Goal: Information Seeking & Learning: Get advice/opinions

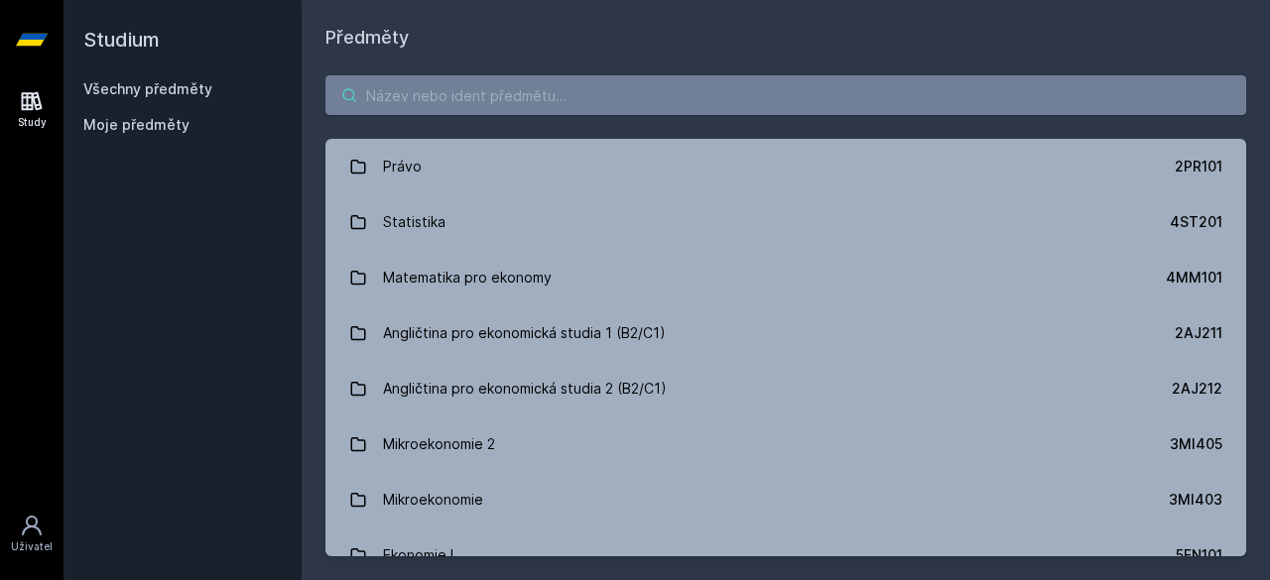
click at [516, 87] on input "search" at bounding box center [785, 95] width 921 height 40
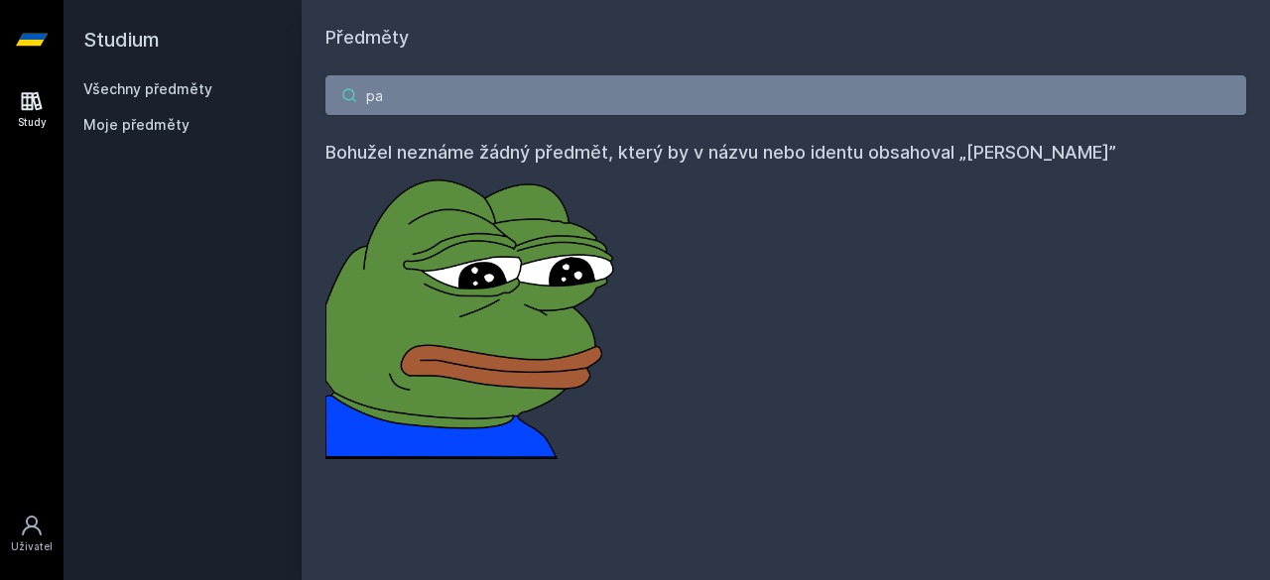
type input "p"
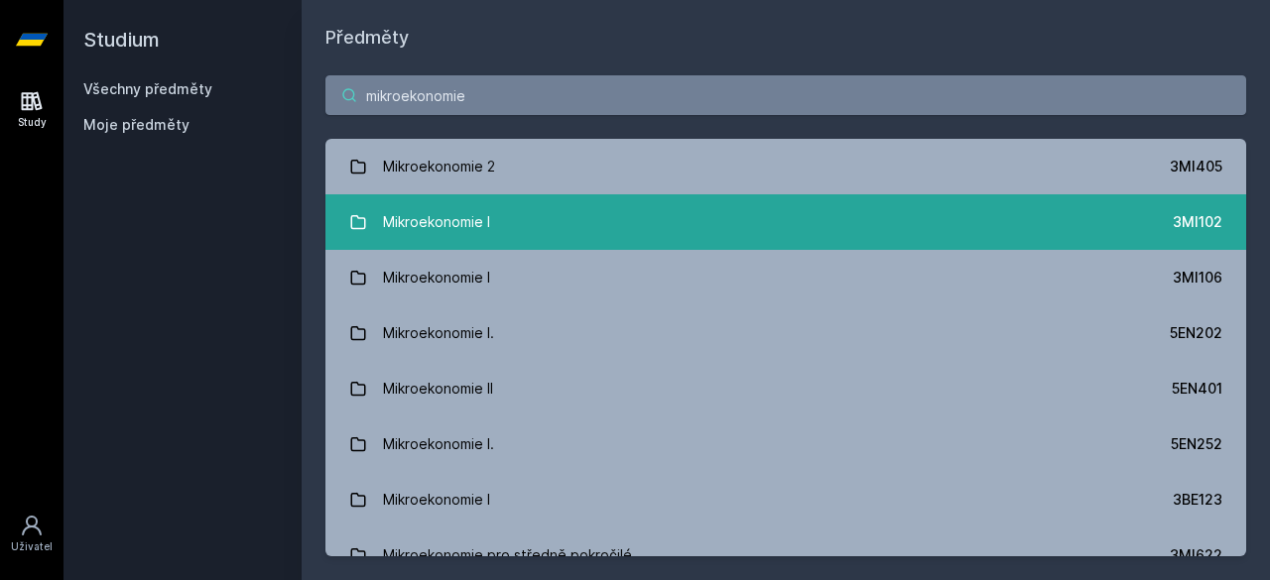
type input "mikroekonomie"
click at [550, 223] on link "Mikroekonomie I 3MI102" at bounding box center [785, 222] width 921 height 56
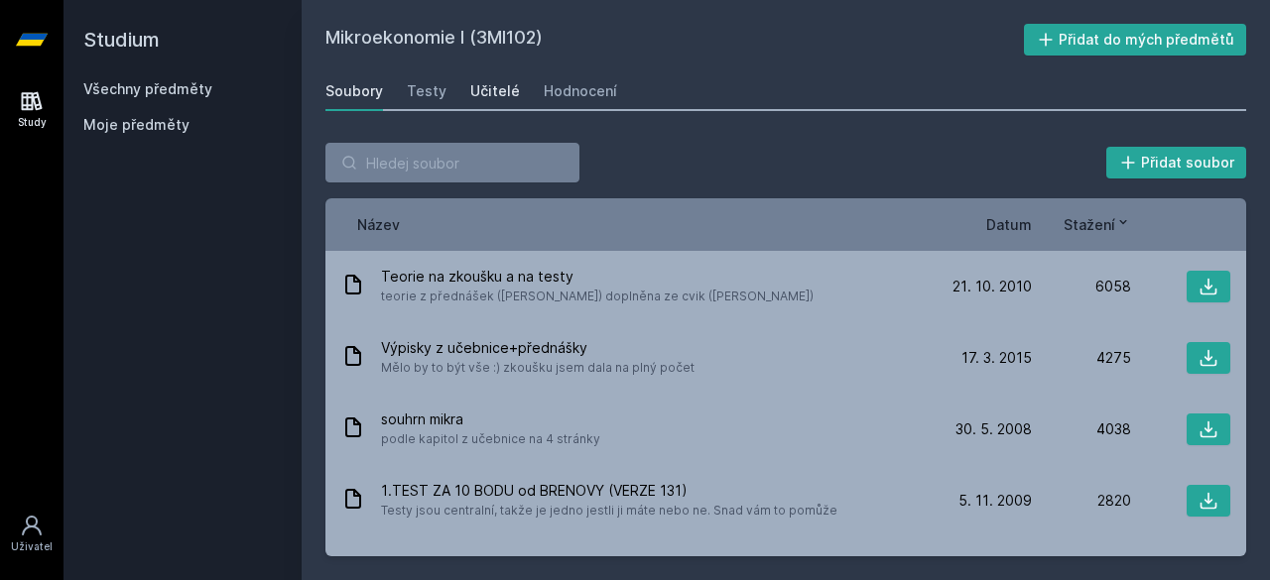
click at [506, 92] on div "Učitelé" at bounding box center [495, 91] width 50 height 20
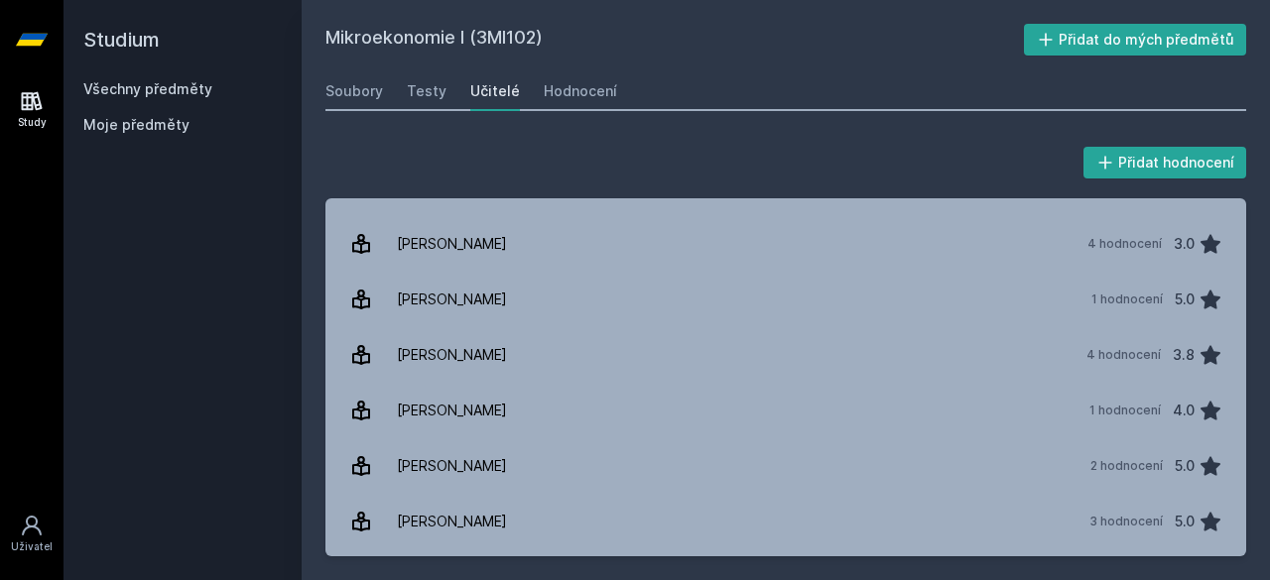
scroll to position [1383, 0]
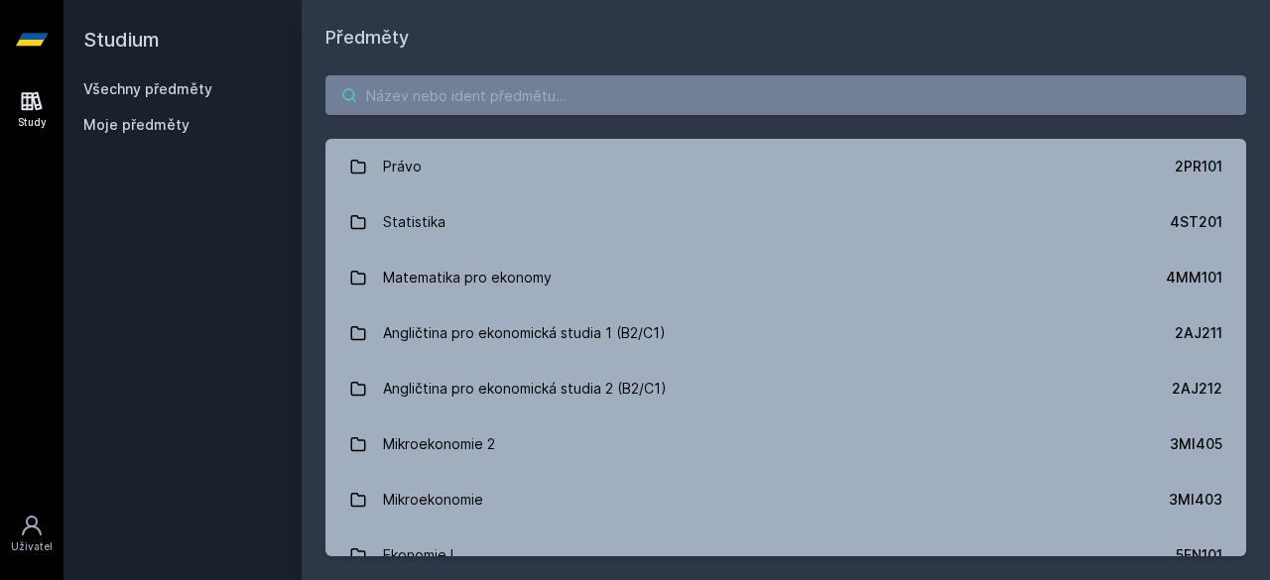
click at [517, 92] on input "search" at bounding box center [785, 95] width 921 height 40
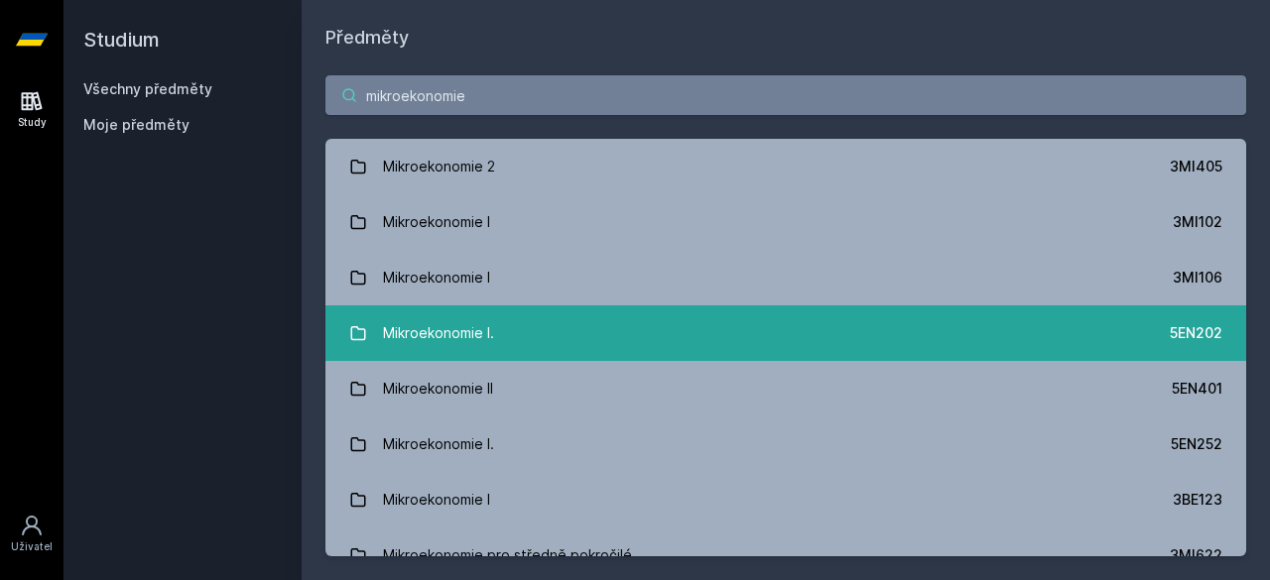
type input "mikroekonomie"
click at [669, 327] on link "Mikroekonomie I. 5EN202" at bounding box center [785, 334] width 921 height 56
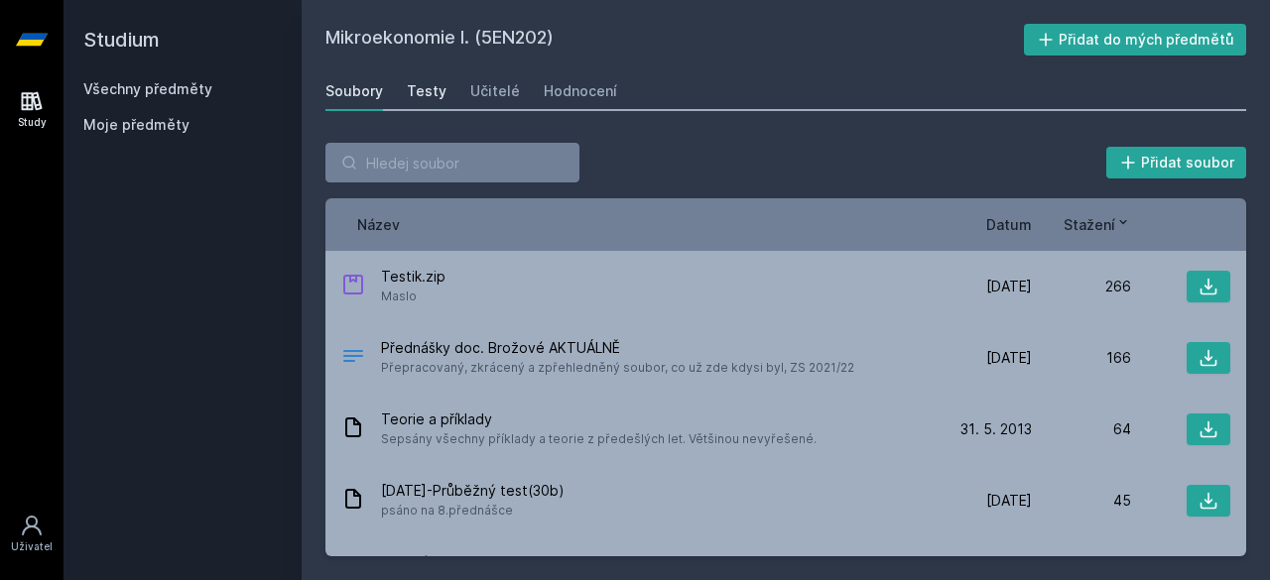
click at [425, 93] on div "Testy" at bounding box center [427, 91] width 40 height 20
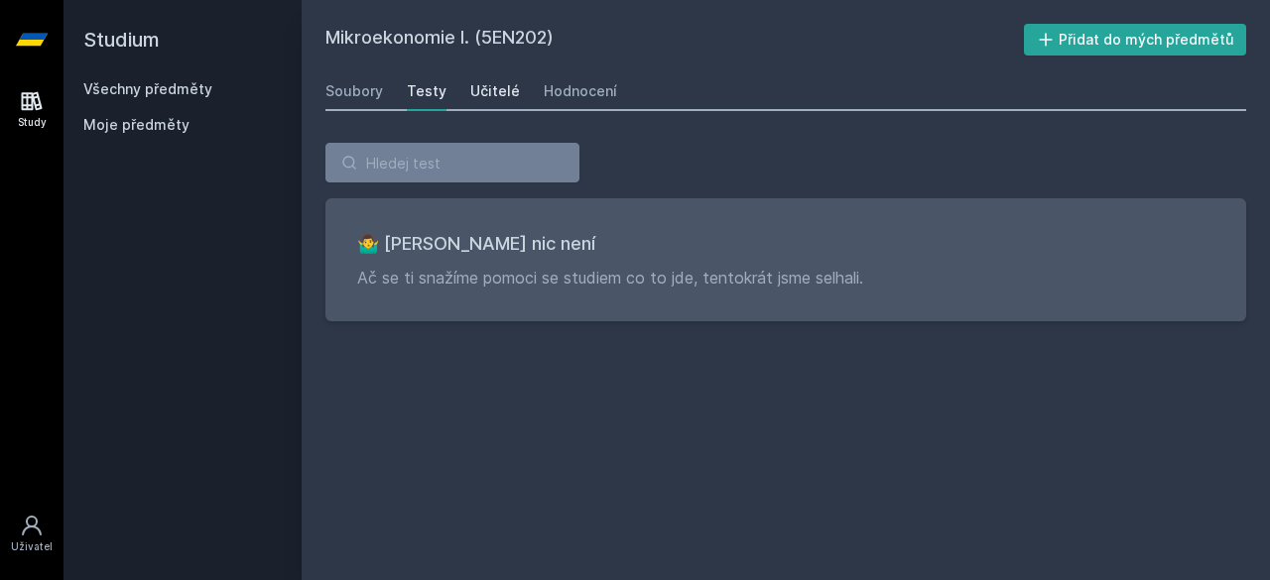
click at [481, 93] on div "Učitelé" at bounding box center [495, 91] width 50 height 20
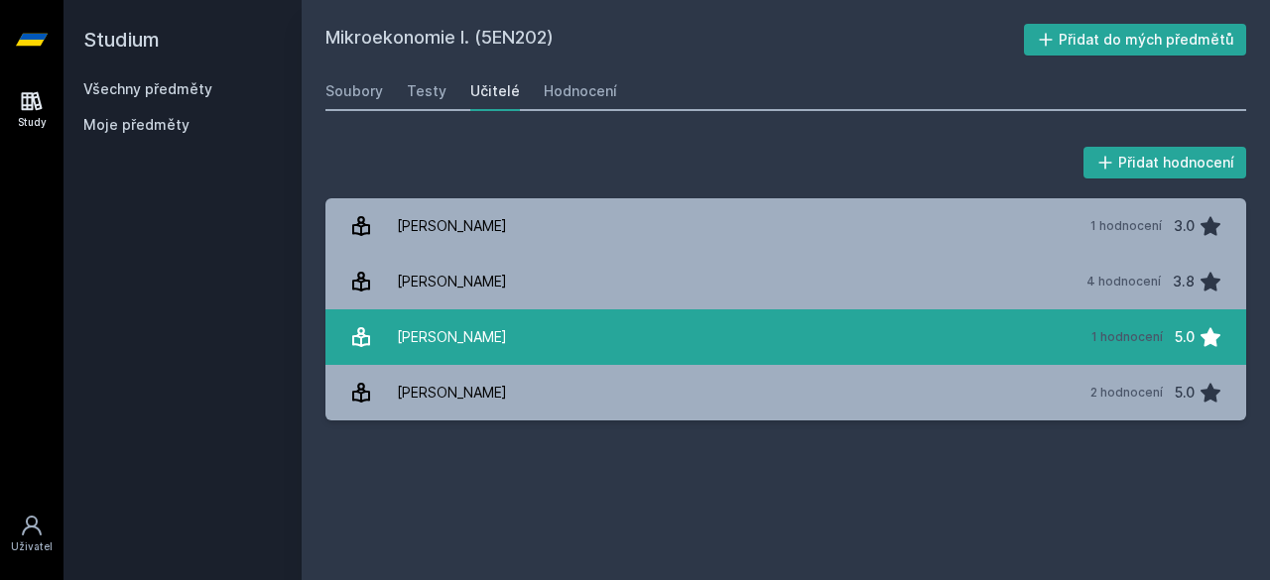
click at [493, 354] on link "[PERSON_NAME] 1 hodnocení 5.0" at bounding box center [785, 338] width 921 height 56
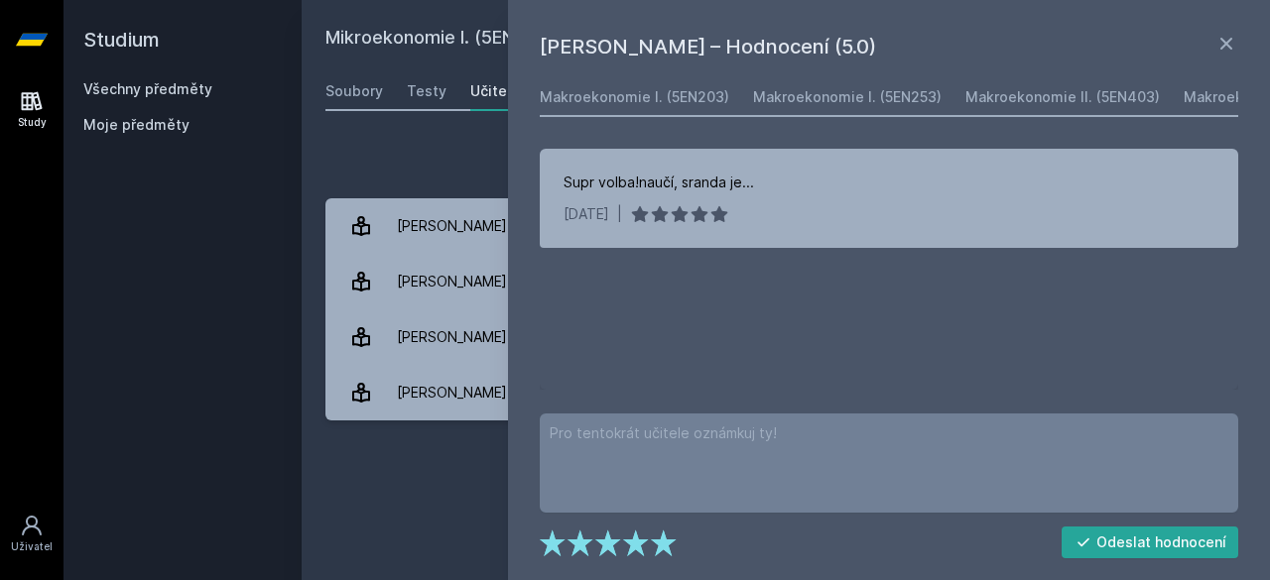
click at [446, 169] on div "Přidat hodnocení" at bounding box center [785, 163] width 921 height 40
click at [1227, 41] on icon at bounding box center [1226, 44] width 24 height 24
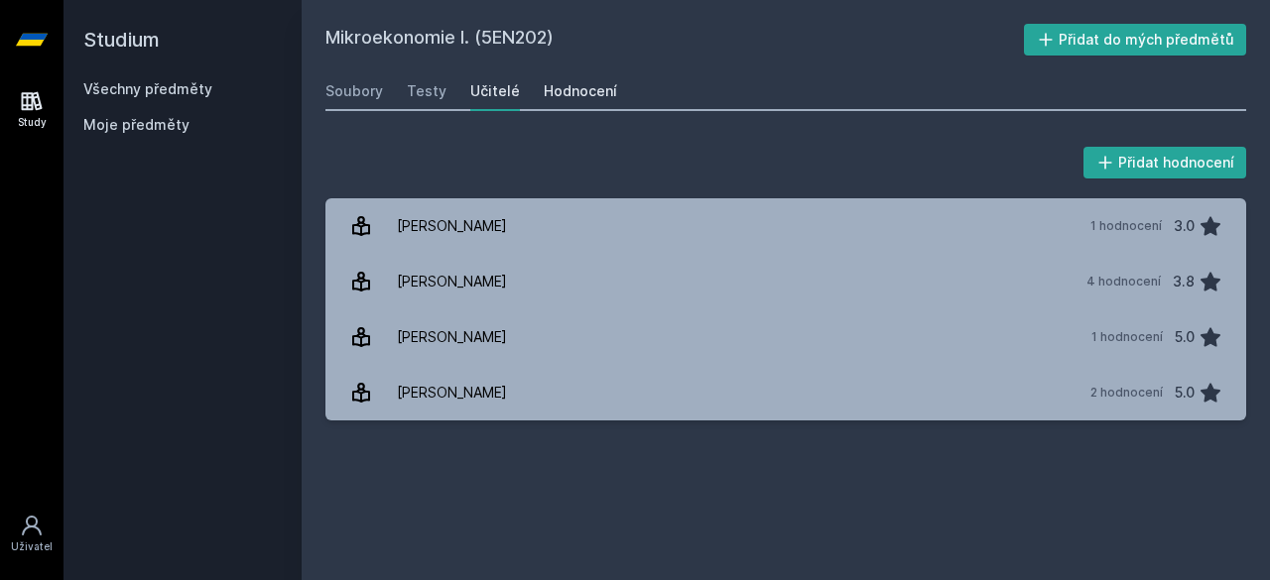
click at [552, 94] on div "Hodnocení" at bounding box center [580, 91] width 73 height 20
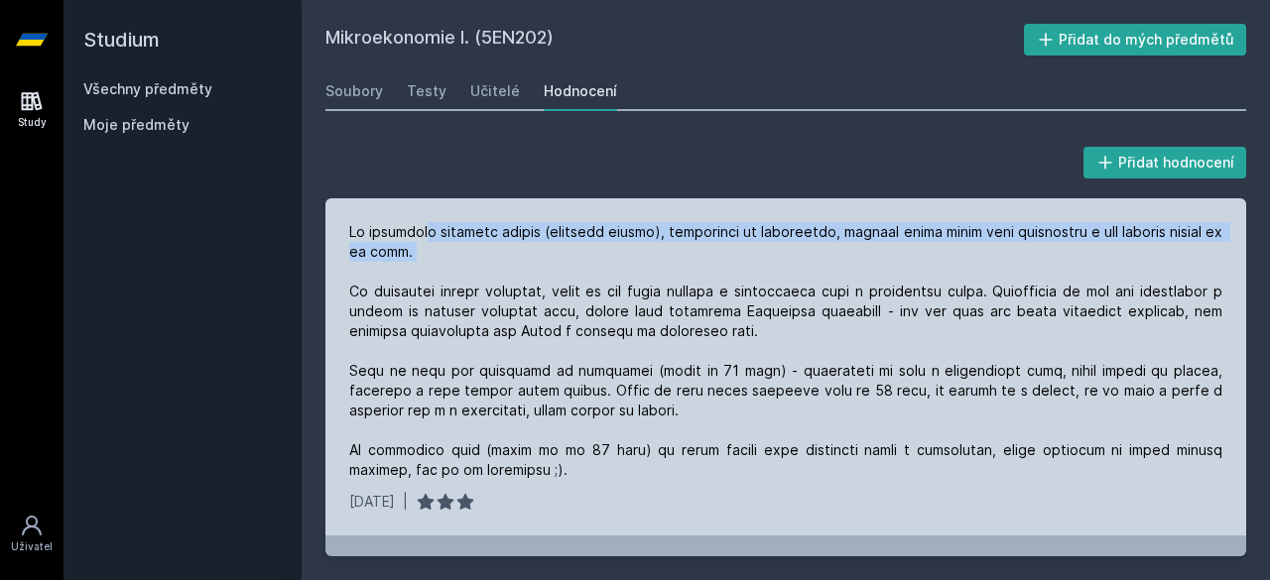
drag, startPoint x: 437, startPoint y: 232, endPoint x: 419, endPoint y: 262, distance: 34.7
click at [419, 262] on div at bounding box center [785, 351] width 873 height 258
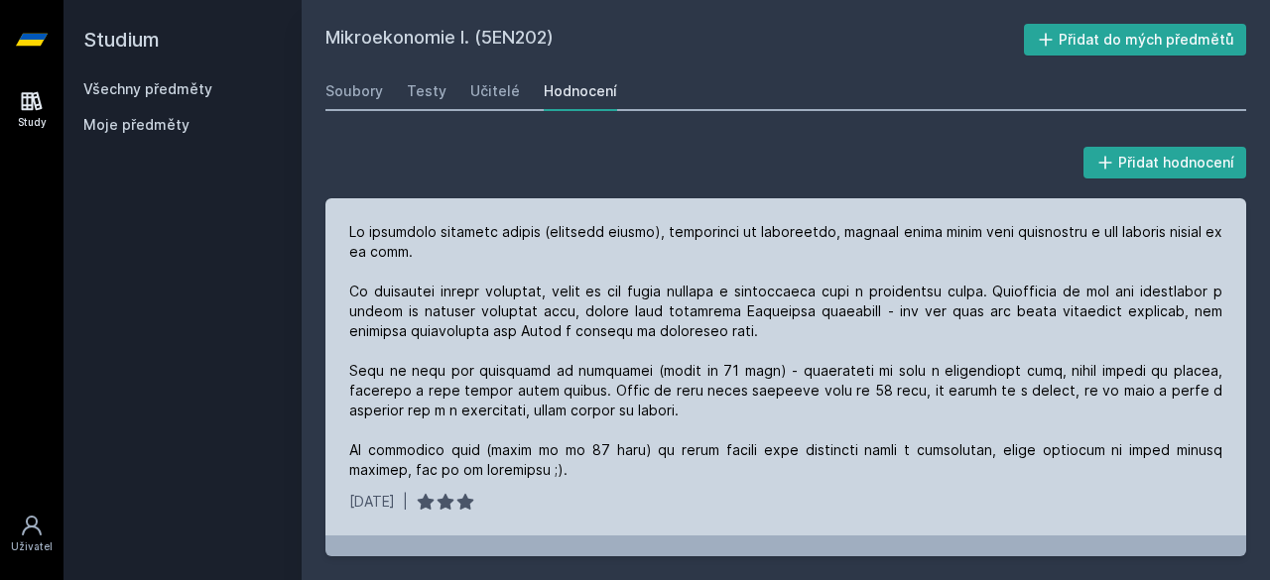
click at [416, 288] on div at bounding box center [785, 351] width 873 height 258
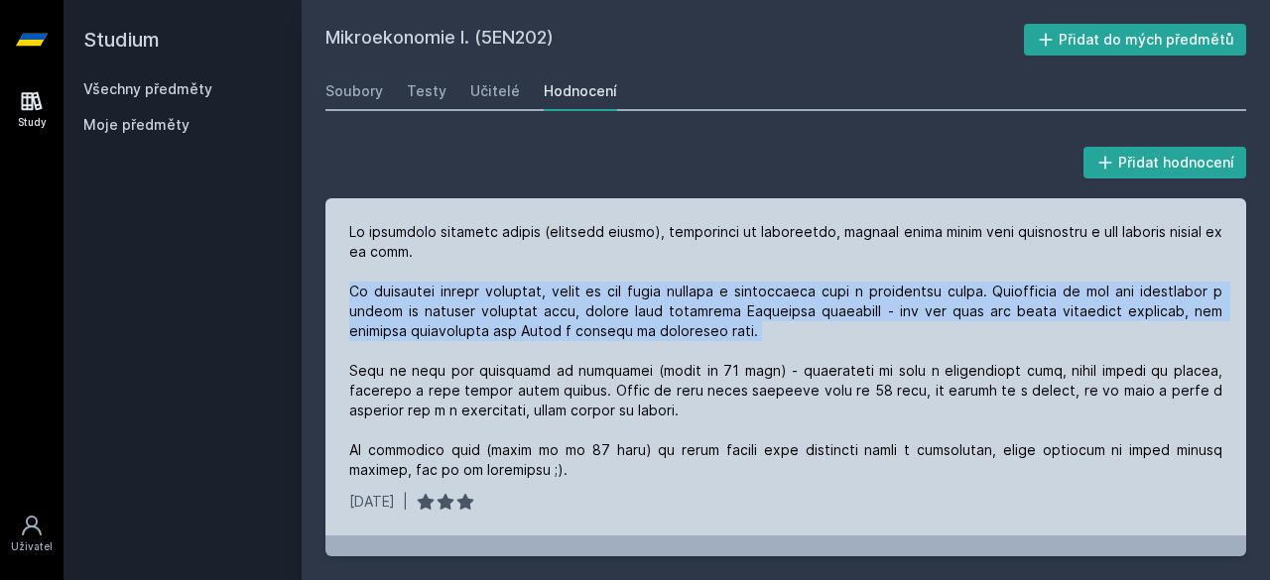
click at [416, 288] on div at bounding box center [785, 351] width 873 height 258
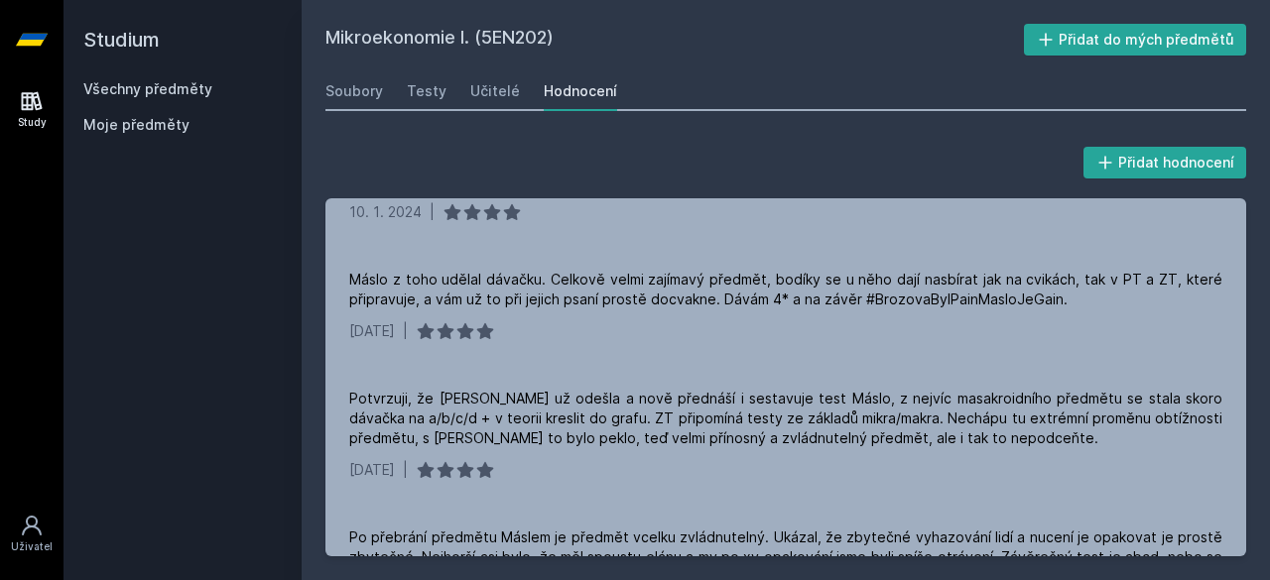
scroll to position [694, 0]
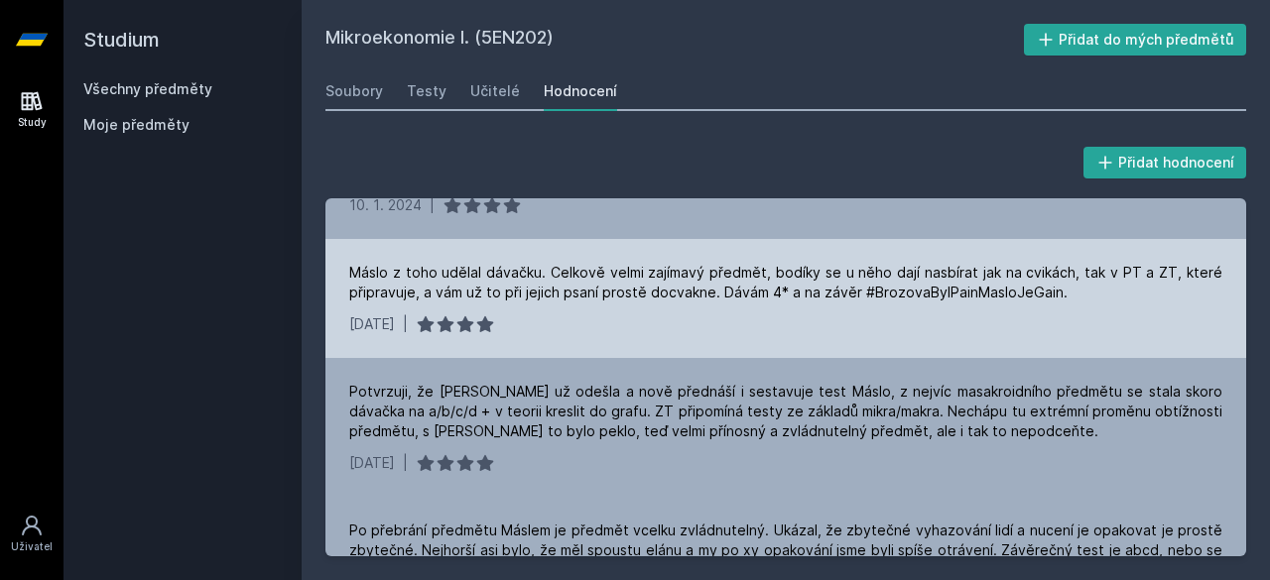
click at [486, 304] on div "Máslo z toho udělal dávačku. Celkově velmi zajímavý předmět, bodíky se u něho d…" at bounding box center [785, 298] width 921 height 119
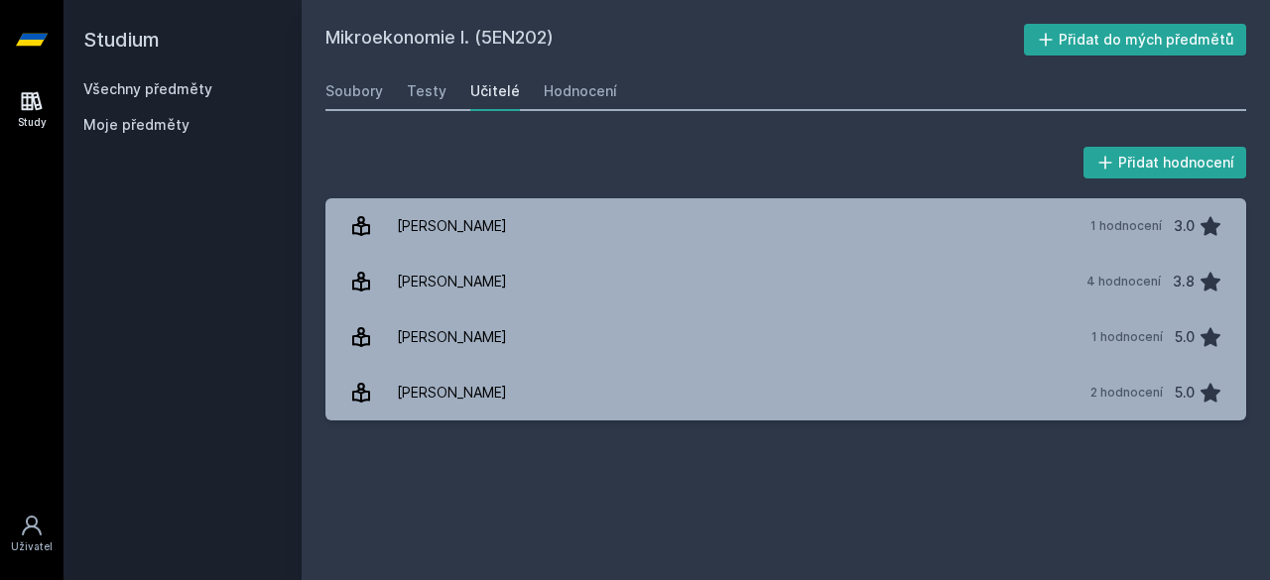
click at [131, 64] on h2 "Studium" at bounding box center [182, 39] width 198 height 79
click at [129, 63] on h2 "Studium" at bounding box center [182, 39] width 198 height 79
click at [127, 61] on h2 "Studium" at bounding box center [182, 39] width 198 height 79
click at [123, 81] on link "Všechny předměty" at bounding box center [147, 88] width 129 height 17
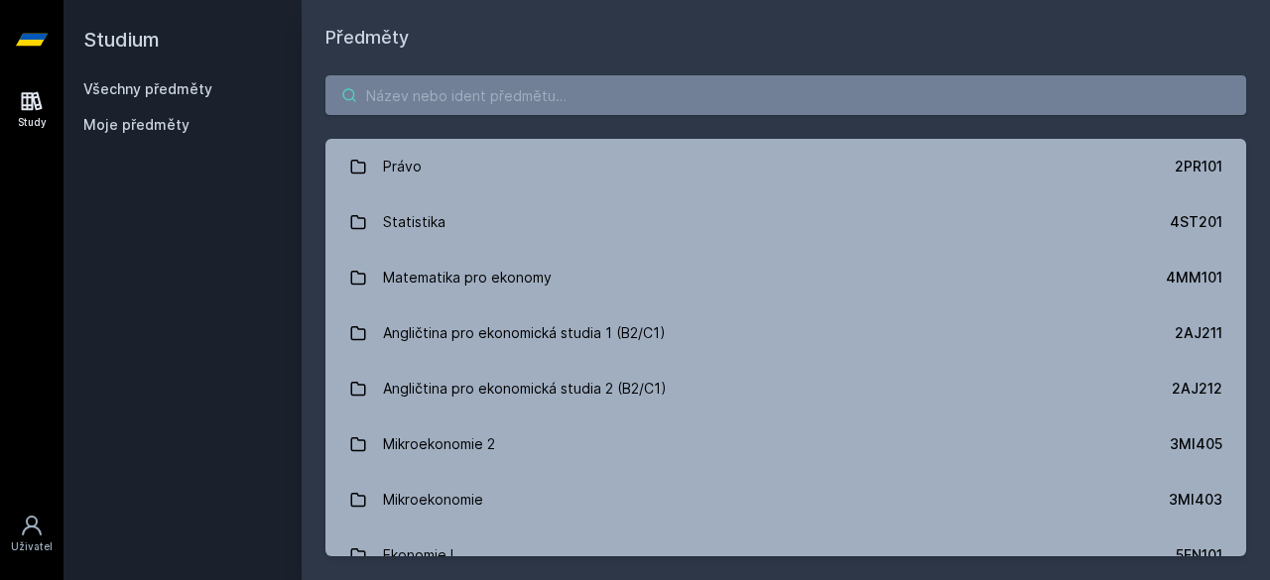
click at [379, 96] on input "search" at bounding box center [785, 95] width 921 height 40
paste input "NB A 5EN252"
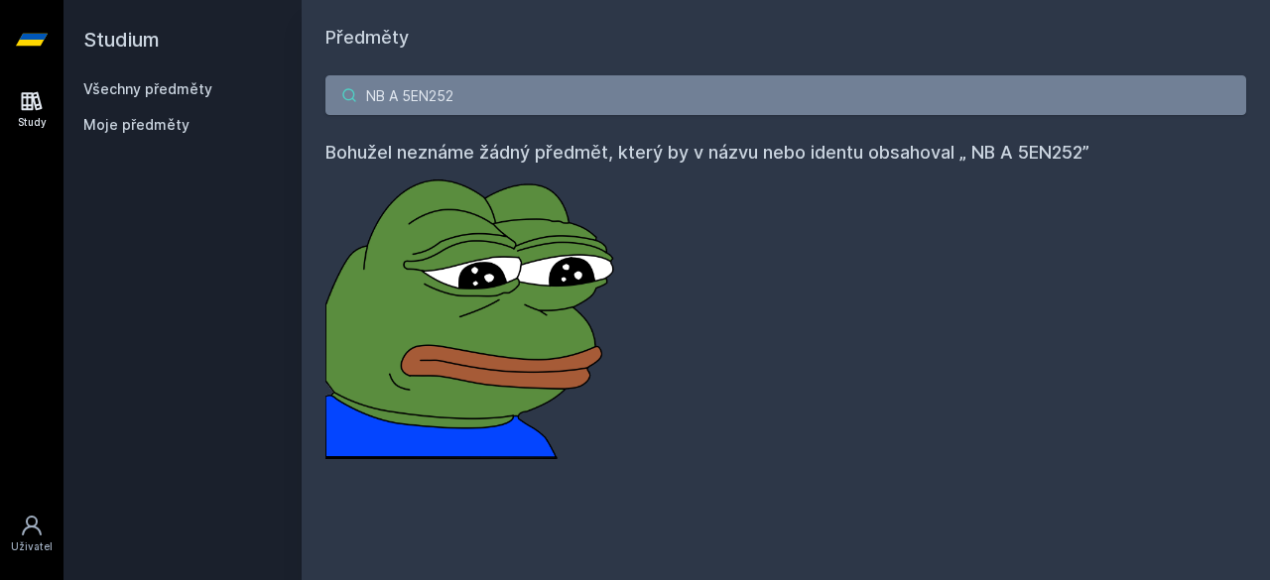
click at [415, 99] on input "NB A 5EN252" at bounding box center [785, 95] width 921 height 40
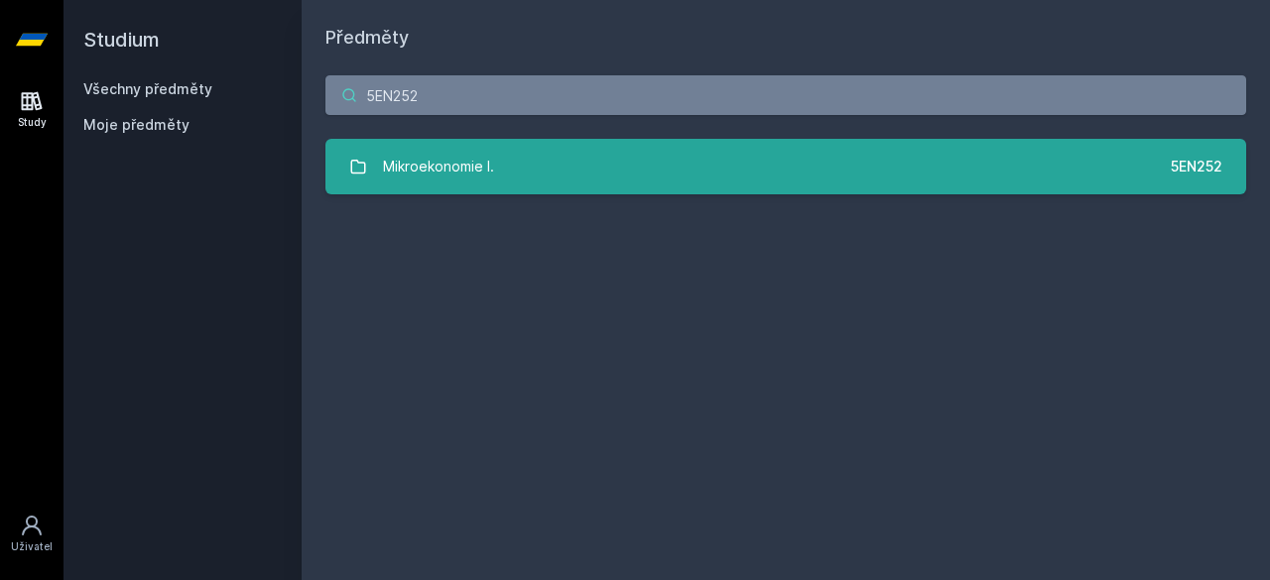
type input "5EN252"
click at [471, 168] on div "Mikroekonomie I." at bounding box center [438, 167] width 111 height 40
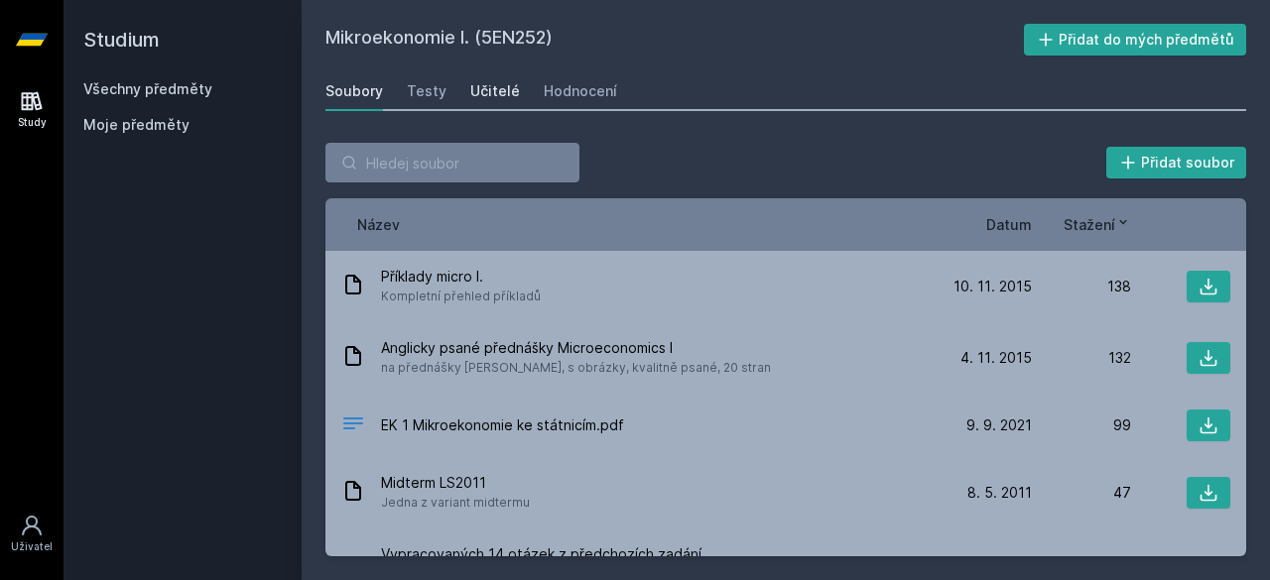
click at [496, 94] on div "Učitelé" at bounding box center [495, 91] width 50 height 20
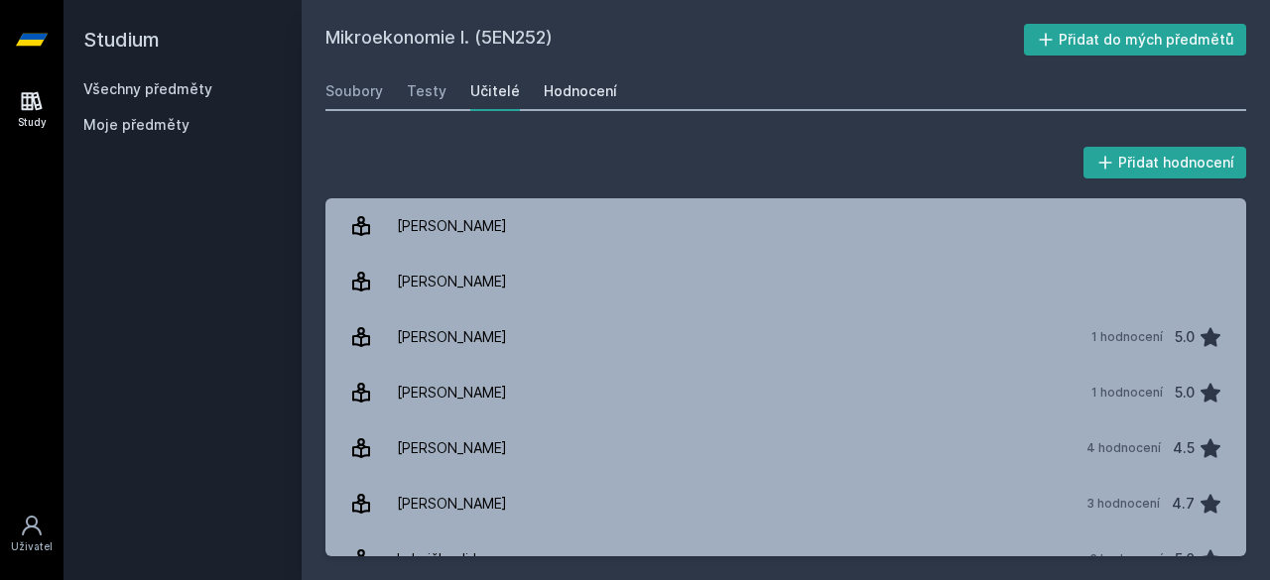
click at [569, 102] on link "Hodnocení" at bounding box center [580, 91] width 73 height 40
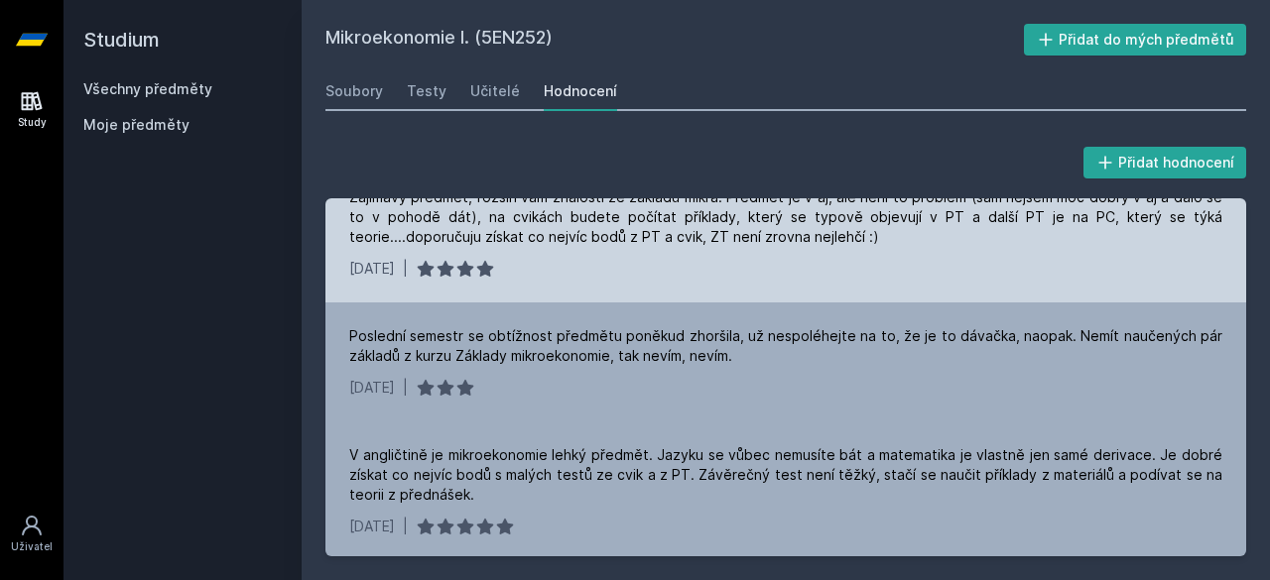
scroll to position [294, 0]
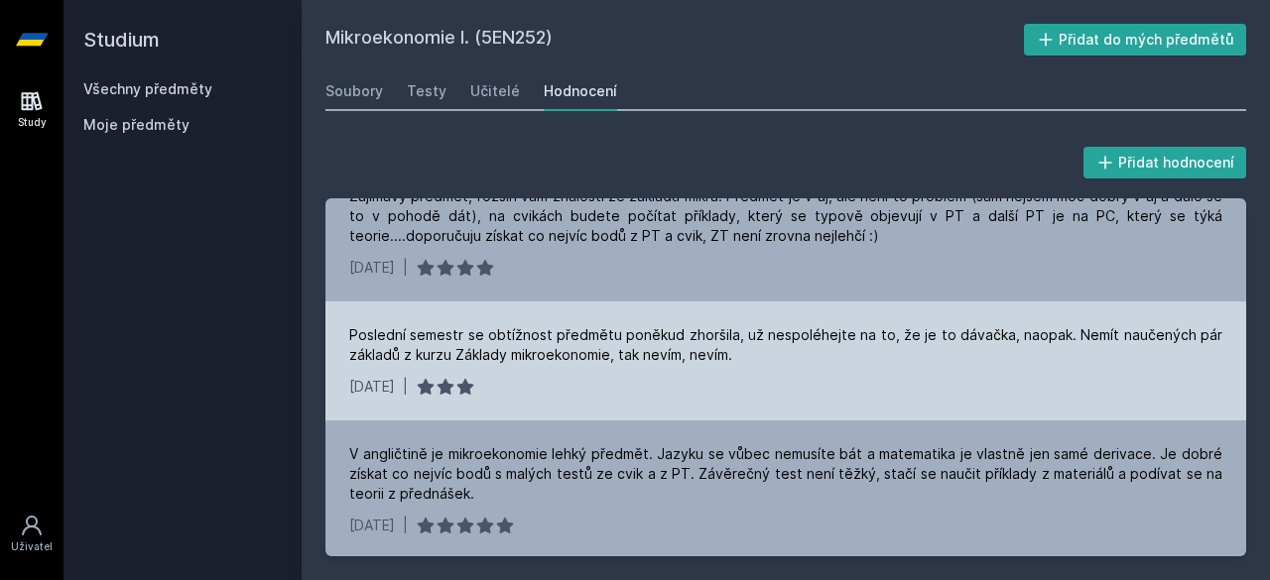
click at [504, 334] on div "Poslední semestr se obtížnost předmětu poněkud zhoršila, už nespoléhejte na to,…" at bounding box center [785, 345] width 873 height 40
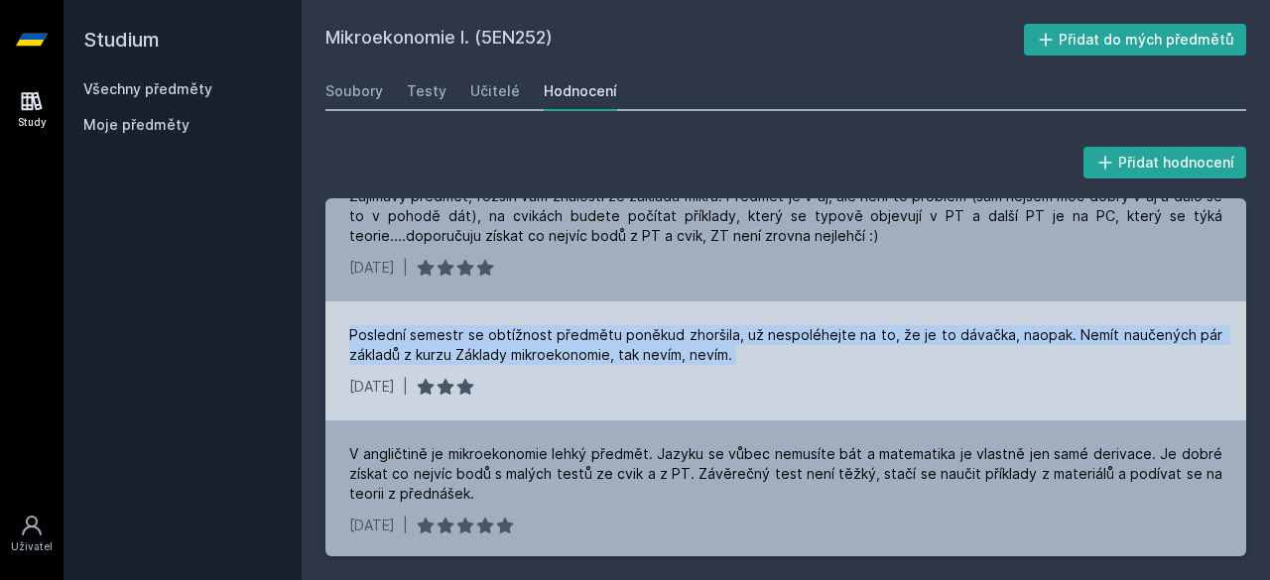
click at [504, 334] on div "Poslední semestr se obtížnost předmětu poněkud zhoršila, už nespoléhejte na to,…" at bounding box center [785, 345] width 873 height 40
click at [504, 336] on div "Poslední semestr se obtížnost předmětu poněkud zhoršila, už nespoléhejte na to,…" at bounding box center [785, 345] width 873 height 40
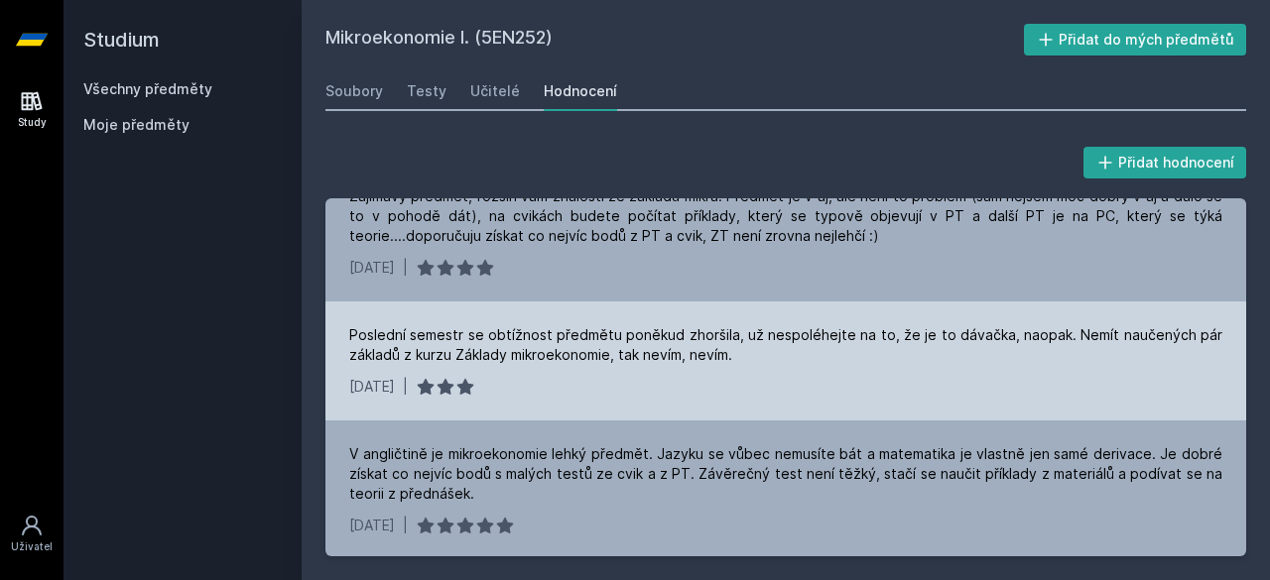
click at [496, 356] on div "Poslední semestr se obtížnost předmětu poněkud zhoršila, už nespoléhejte na to,…" at bounding box center [785, 345] width 873 height 40
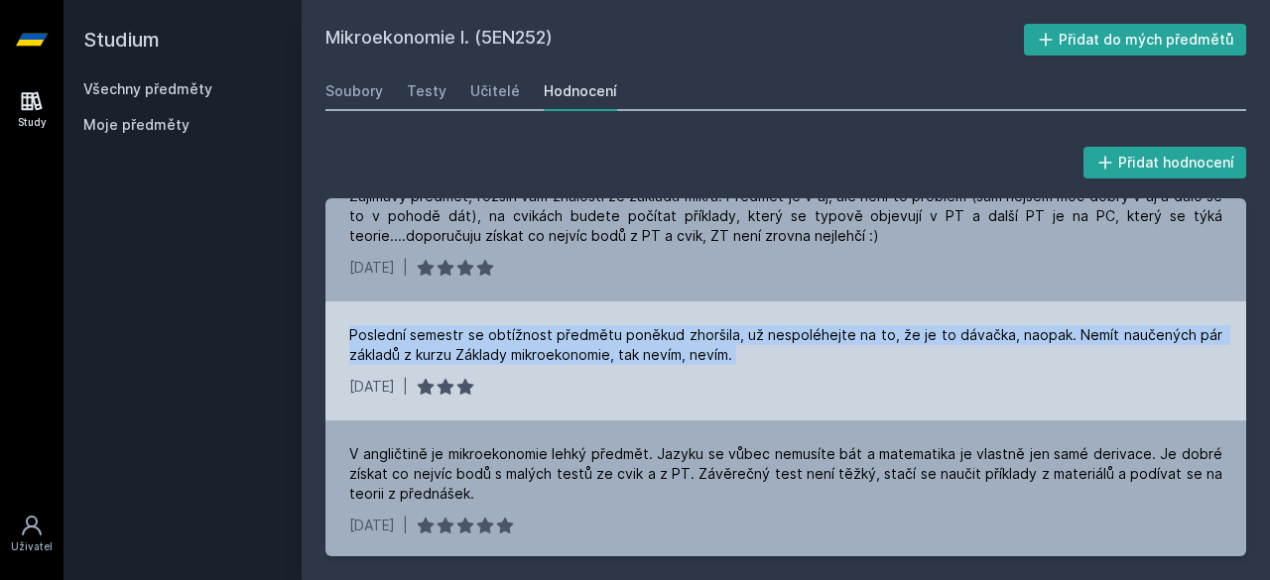
click at [496, 356] on div "Poslední semestr se obtížnost předmětu poněkud zhoršila, už nespoléhejte na to,…" at bounding box center [785, 345] width 873 height 40
click at [503, 358] on div "Poslední semestr se obtížnost předmětu poněkud zhoršila, už nespoléhejte na to,…" at bounding box center [785, 345] width 873 height 40
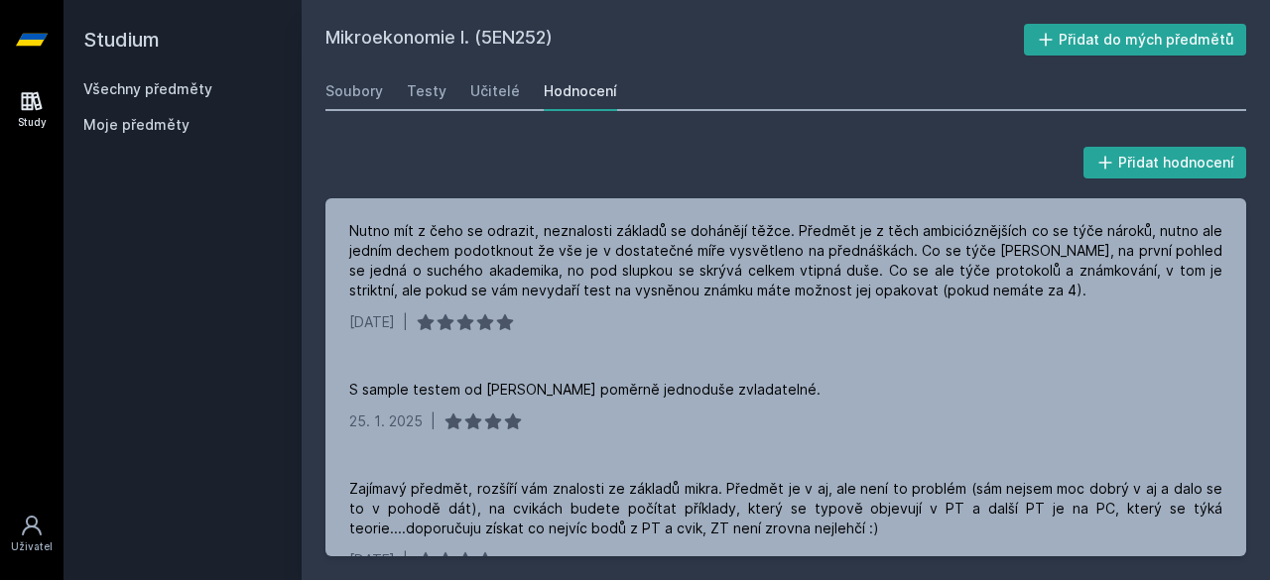
scroll to position [0, 0]
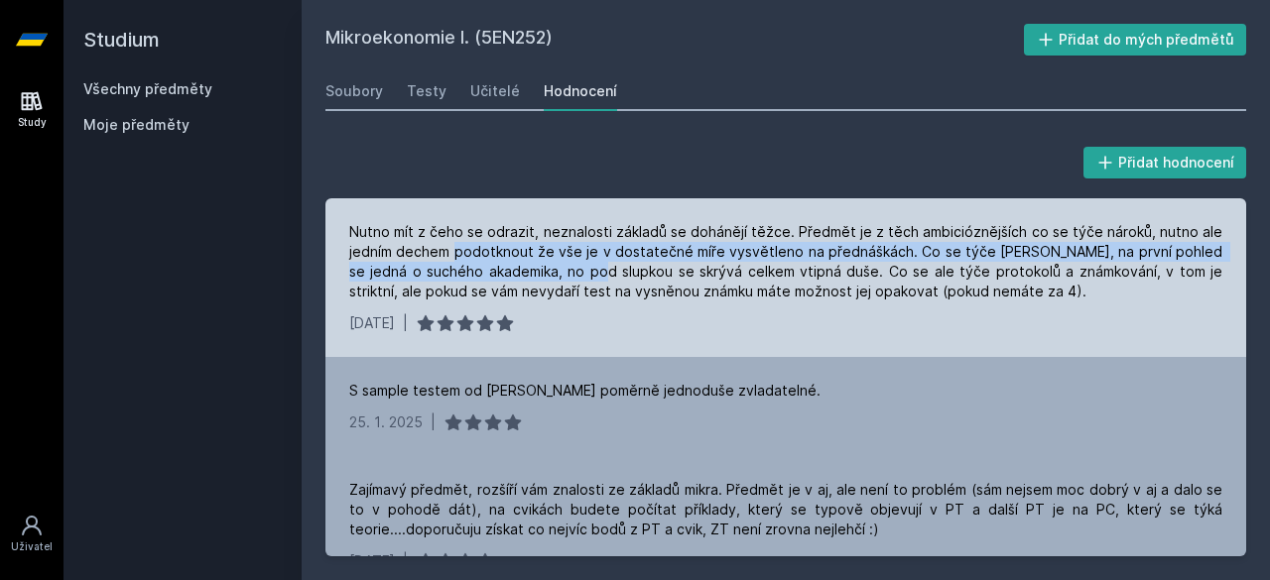
drag, startPoint x: 454, startPoint y: 261, endPoint x: 572, endPoint y: 271, distance: 117.5
click at [572, 271] on div "Nutno mít z čeho se odrazit, neznalosti základů se dohánějí těžce. Předmět je z…" at bounding box center [785, 261] width 873 height 79
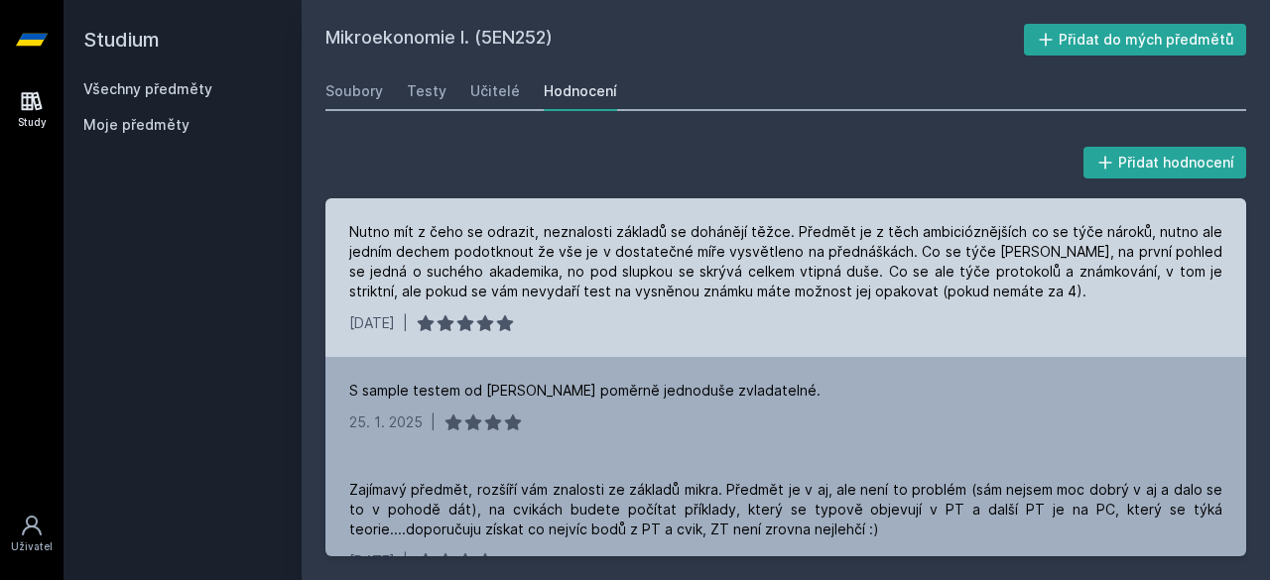
click at [563, 282] on div "Nutno mít z čeho se odrazit, neznalosti základů se dohánějí těžce. Předmět je z…" at bounding box center [785, 261] width 873 height 79
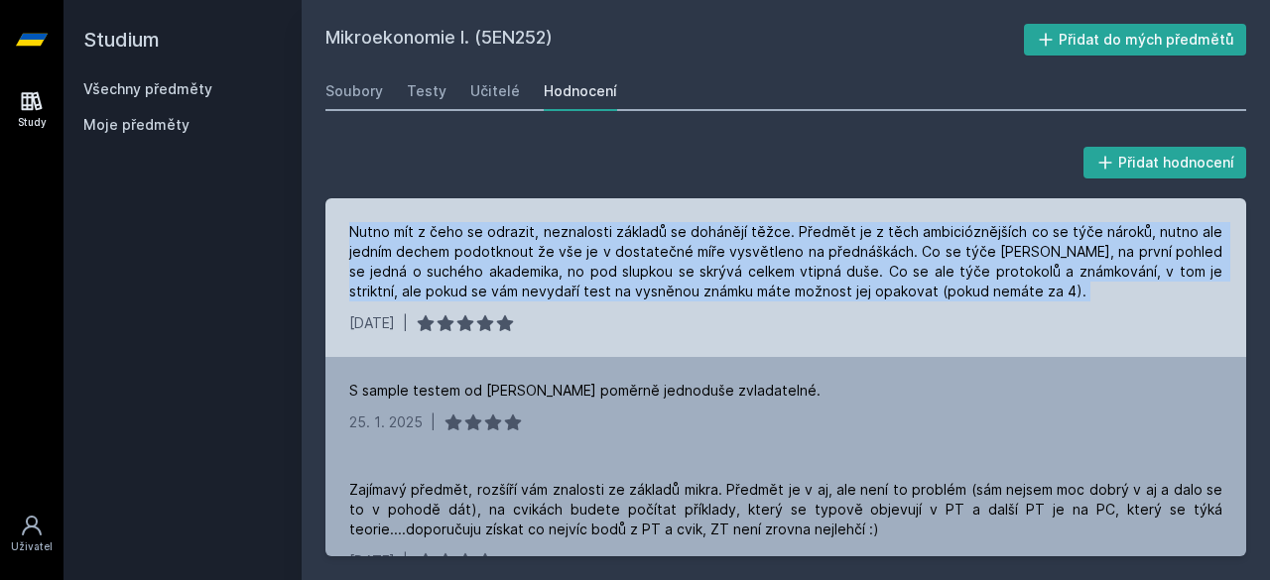
click at [563, 282] on div "Nutno mít z čeho se odrazit, neznalosti základů se dohánějí těžce. Předmět je z…" at bounding box center [785, 261] width 873 height 79
click at [555, 269] on div "Nutno mít z čeho se odrazit, neznalosti základů se dohánějí těžce. Předmět je z…" at bounding box center [785, 261] width 873 height 79
